Goal: Entertainment & Leisure: Consume media (video, audio)

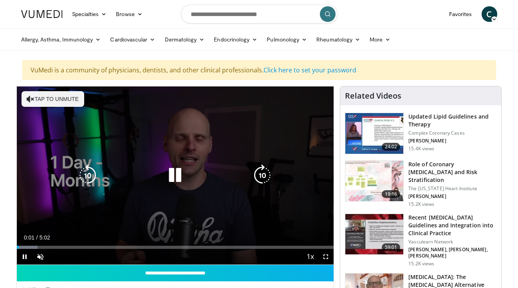
click at [52, 107] on div "10 seconds Tap to unmute" at bounding box center [175, 176] width 317 height 178
click at [56, 103] on button "Tap to unmute" at bounding box center [53, 99] width 63 height 16
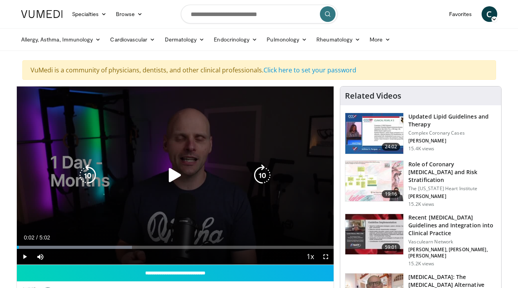
click at [89, 179] on icon "Video Player" at bounding box center [88, 175] width 22 height 22
click at [174, 175] on icon "Video Player" at bounding box center [175, 175] width 22 height 22
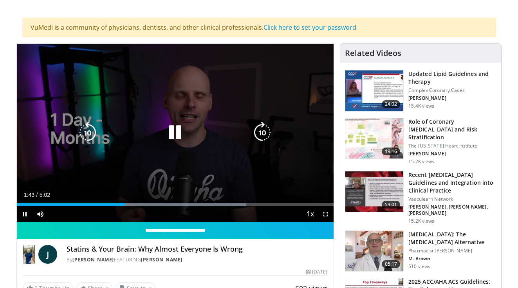
scroll to position [47, 0]
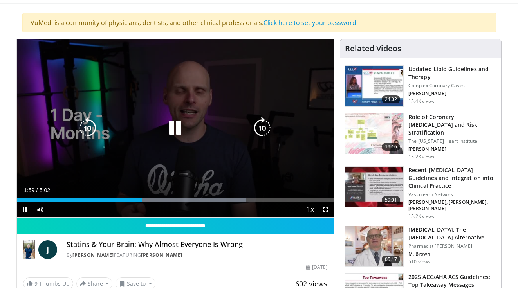
click at [174, 133] on icon "Video Player" at bounding box center [175, 128] width 22 height 22
click at [172, 128] on icon "Video Player" at bounding box center [175, 128] width 22 height 22
click at [91, 126] on icon "Video Player" at bounding box center [88, 128] width 22 height 22
